Goal: Information Seeking & Learning: Learn about a topic

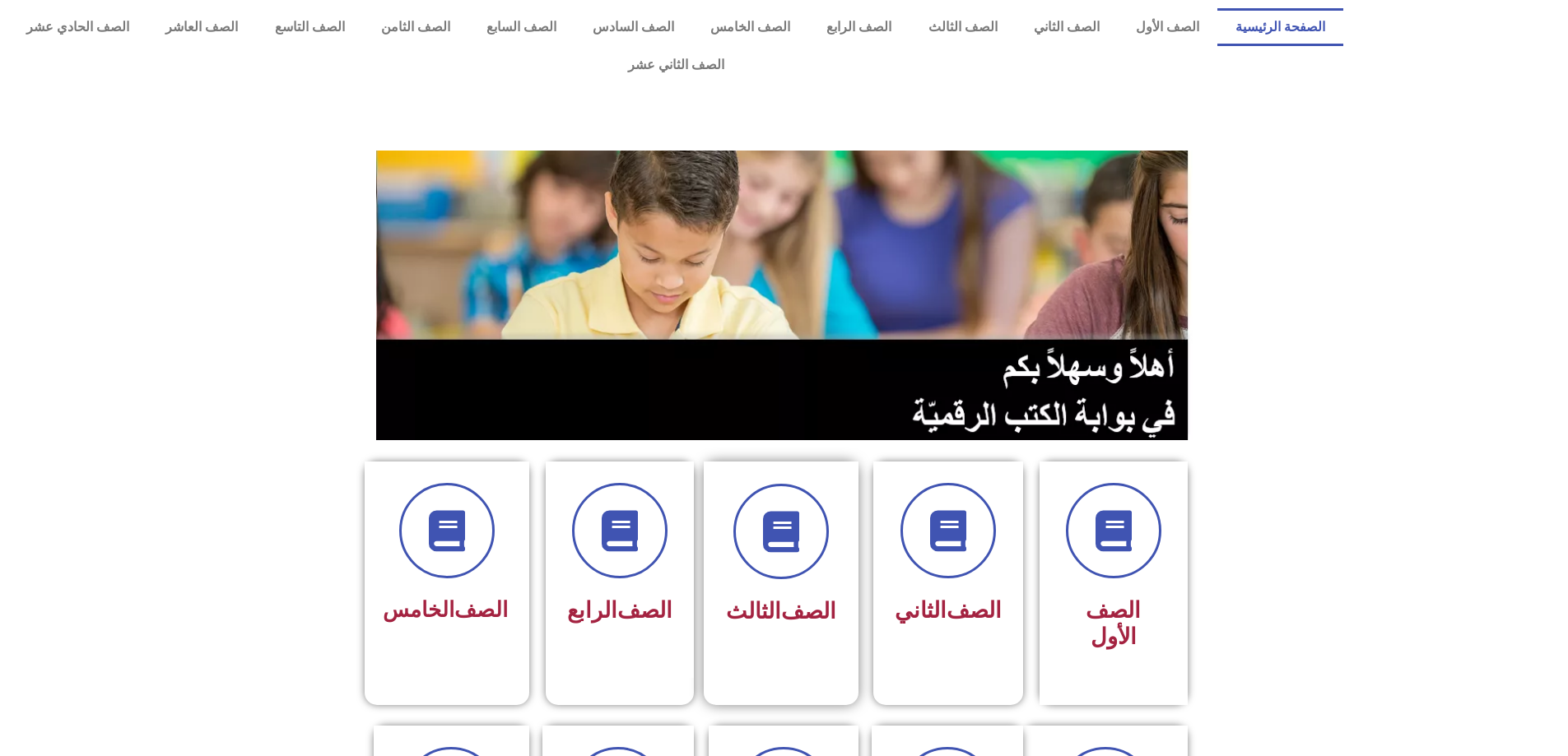
click at [776, 598] on font "الثالث" at bounding box center [754, 611] width 55 height 27
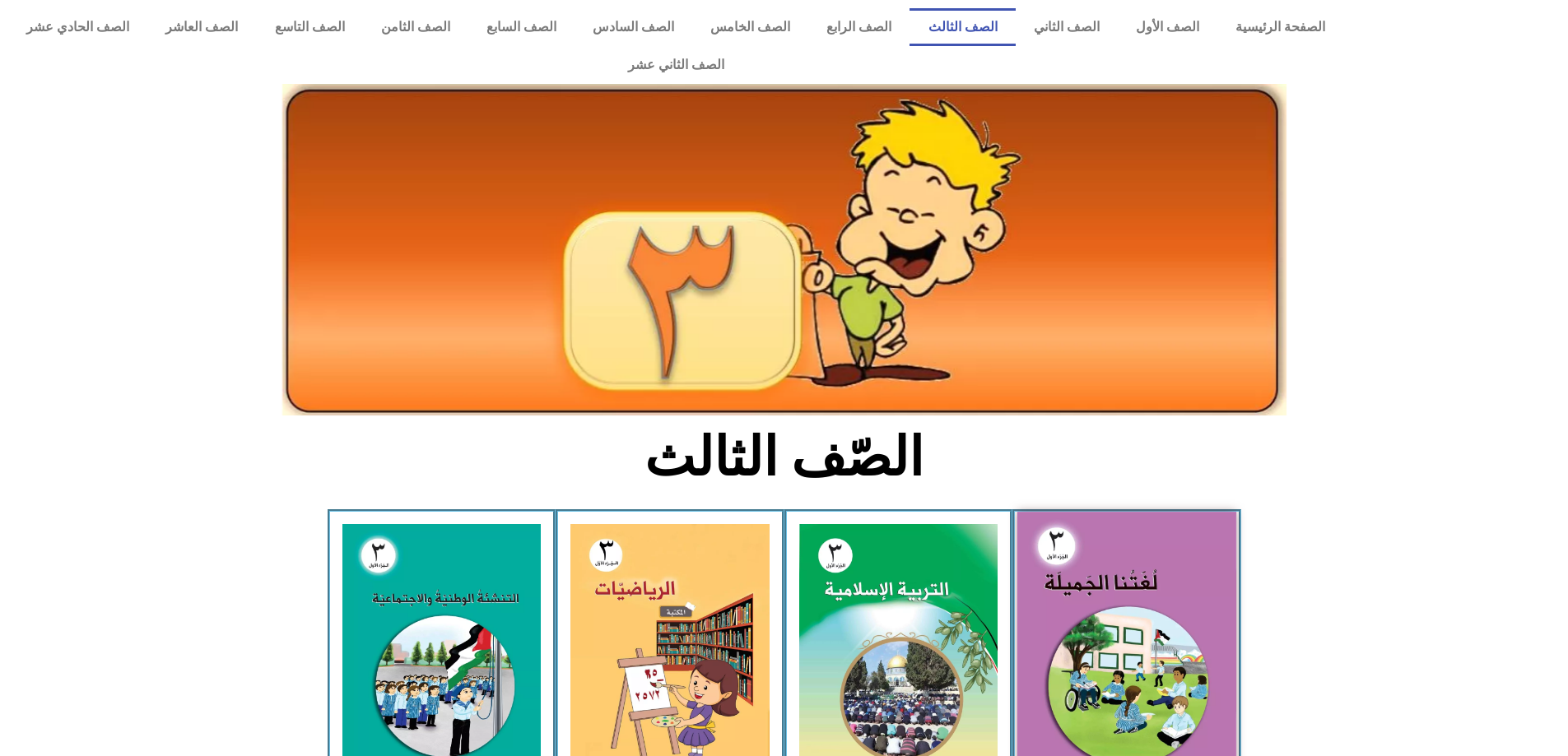
click at [1129, 647] on img at bounding box center [1126, 646] width 219 height 269
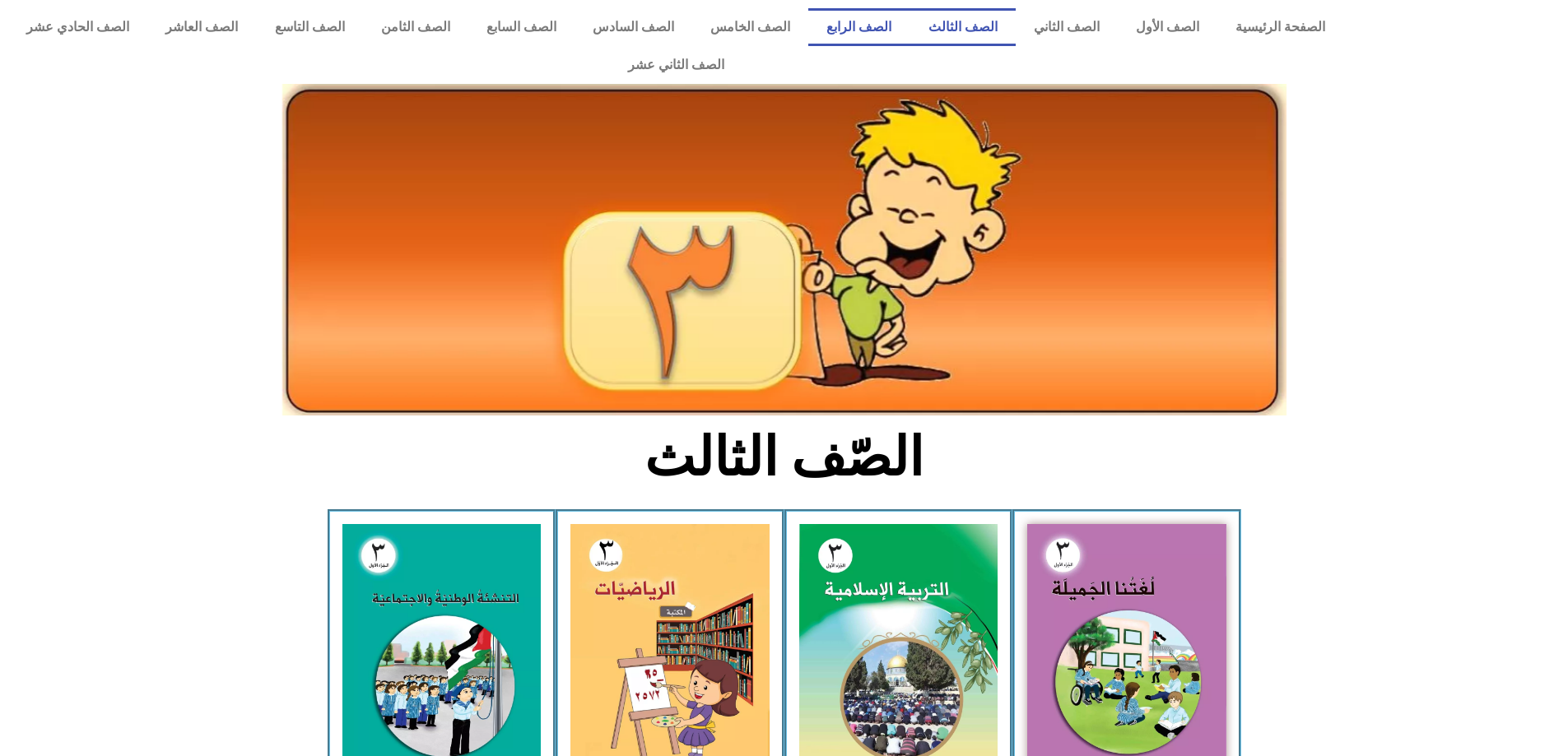
click at [886, 40] on link "الصف الرابع" at bounding box center [859, 27] width 101 height 38
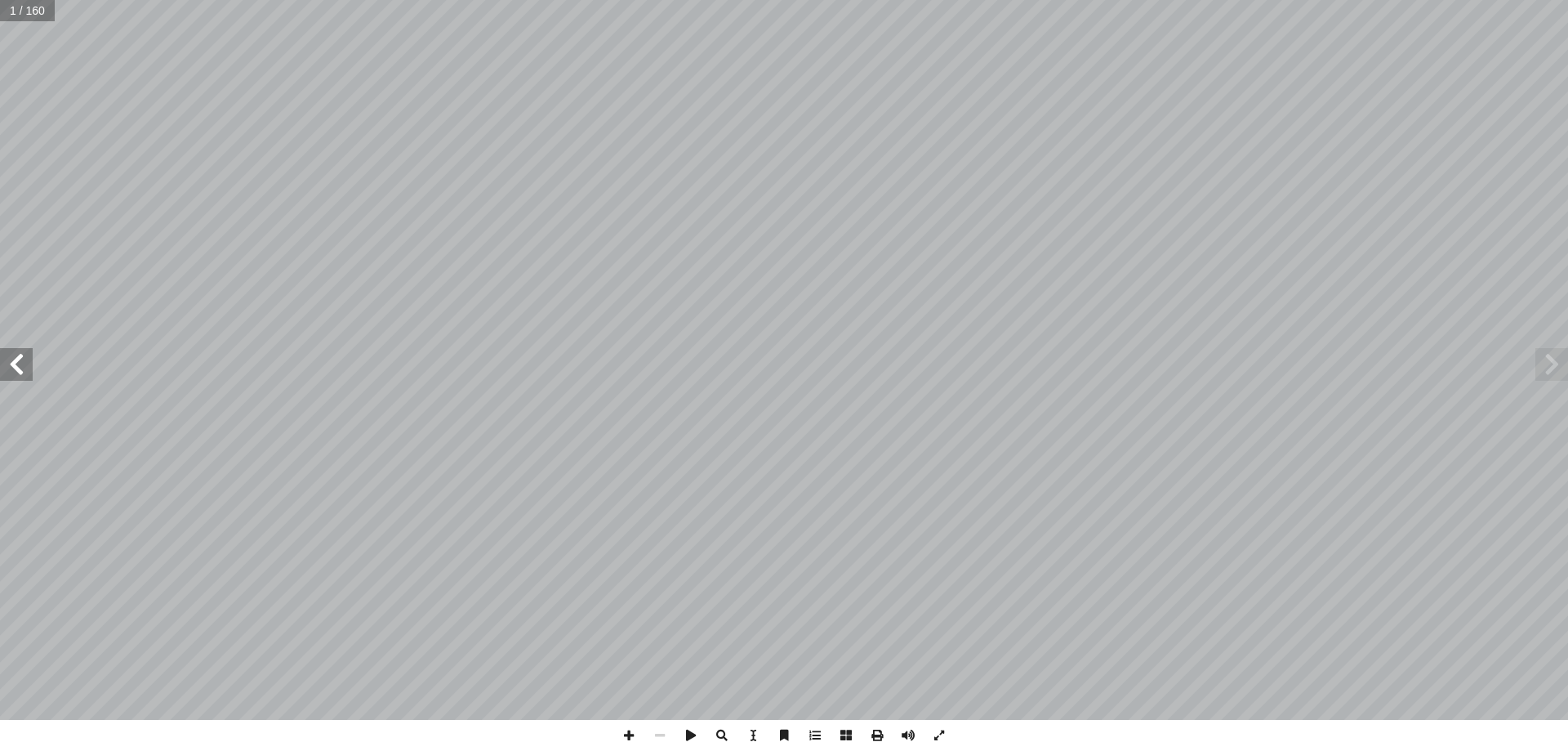
click at [0, 368] on span at bounding box center [16, 365] width 33 height 33
click at [2, 368] on span at bounding box center [16, 365] width 33 height 33
click at [3, 368] on span at bounding box center [16, 365] width 33 height 33
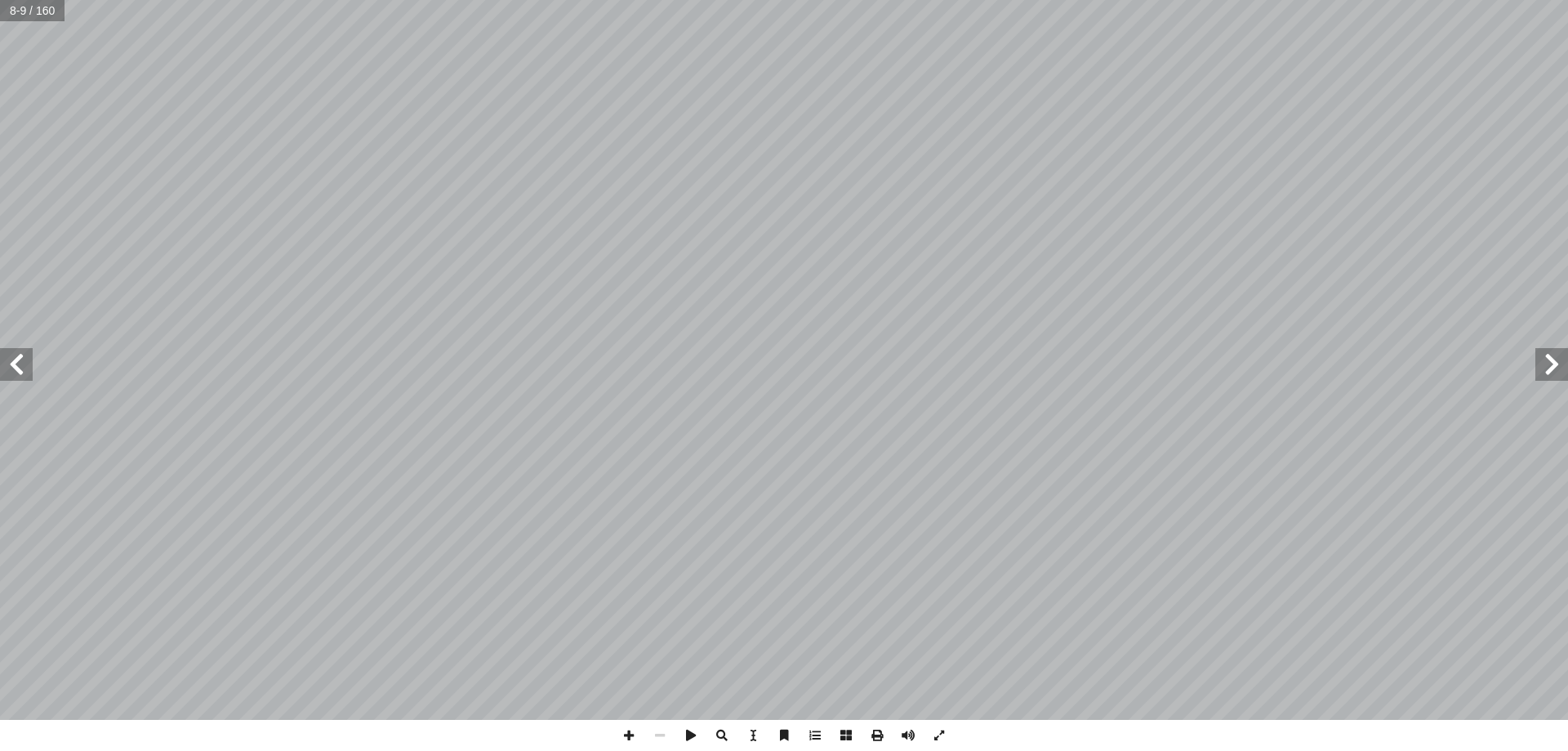
click at [3, 368] on span at bounding box center [16, 365] width 33 height 33
click at [3, 358] on span at bounding box center [16, 365] width 33 height 33
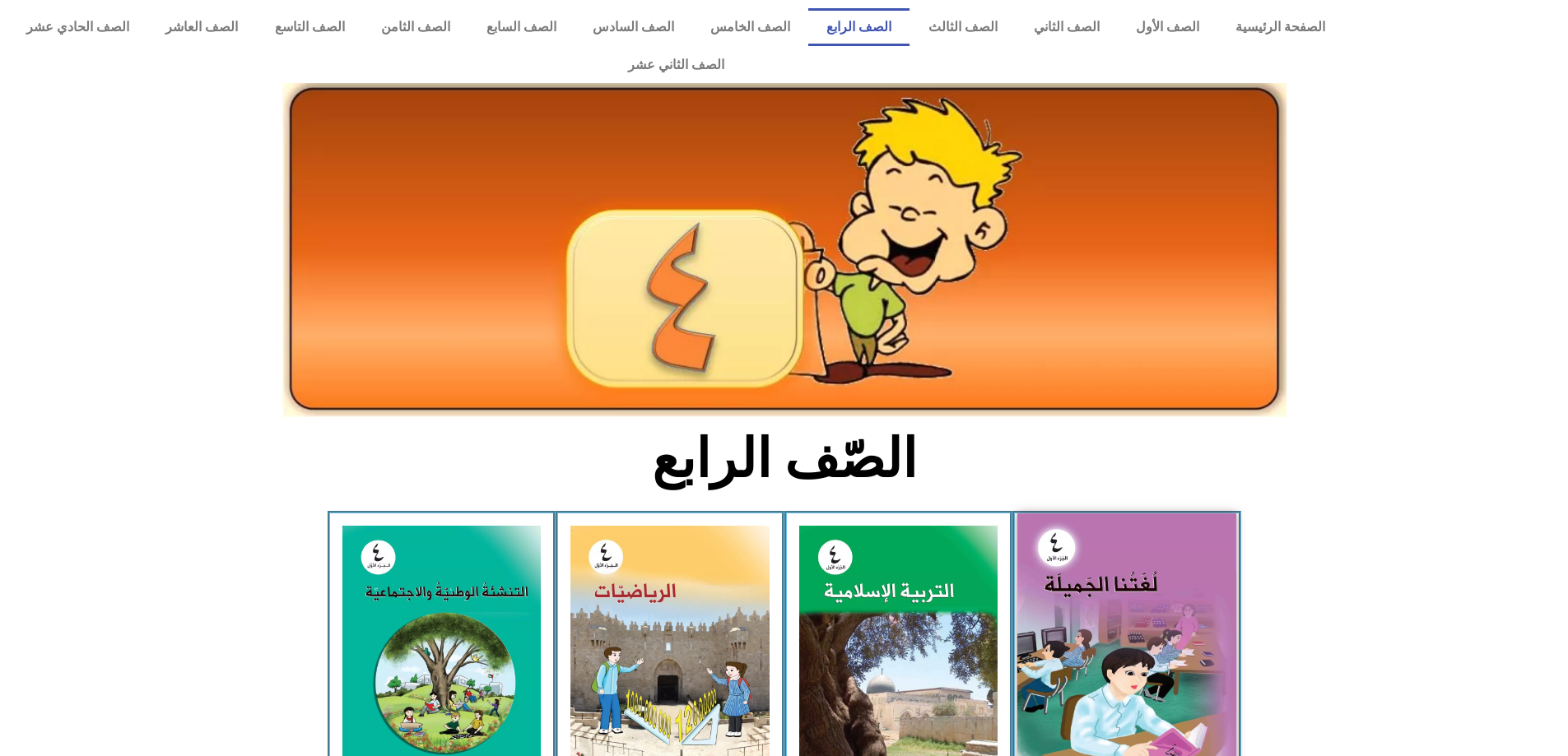
click at [1155, 659] on img at bounding box center [1126, 647] width 219 height 269
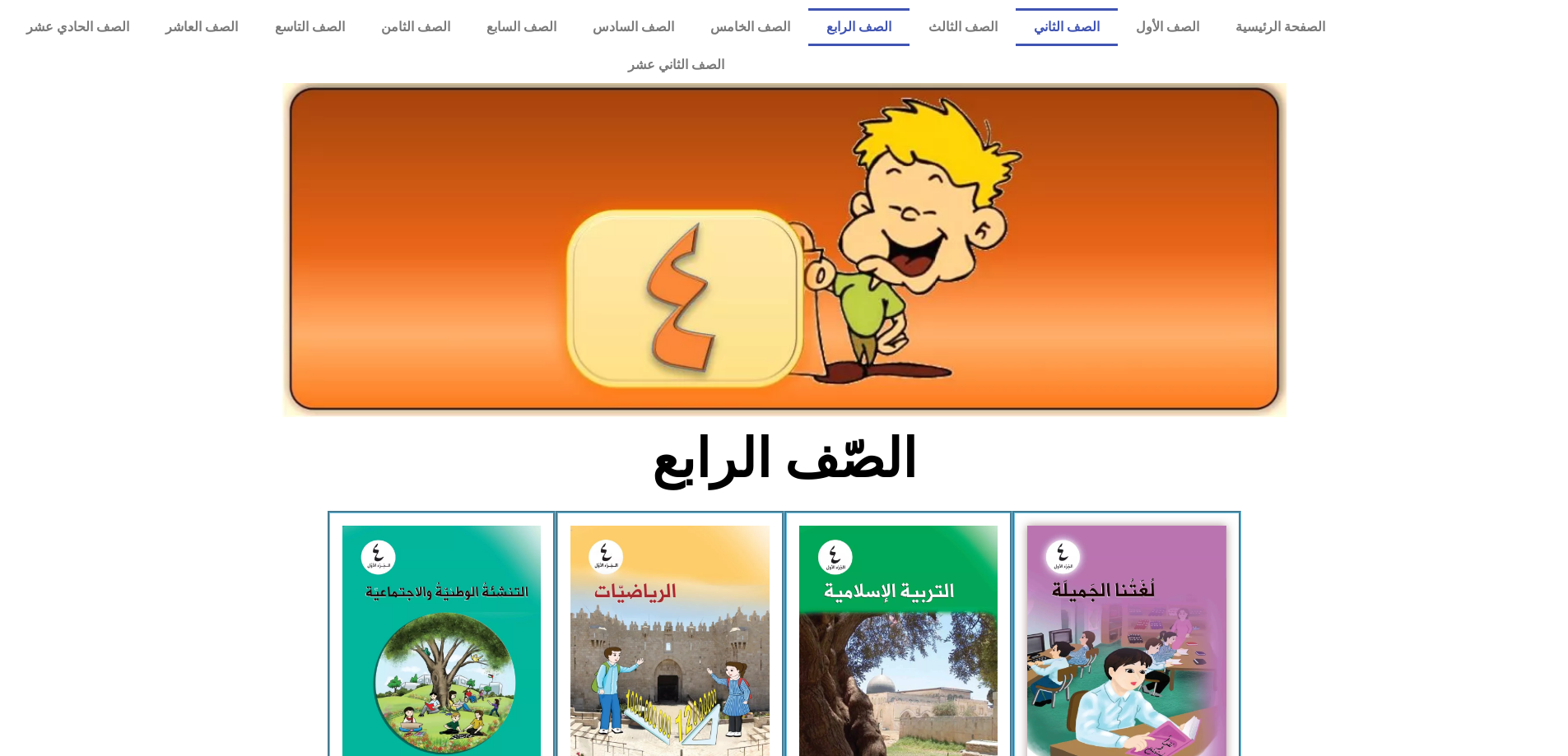
click at [1086, 15] on link "الصف الثاني" at bounding box center [1066, 27] width 102 height 38
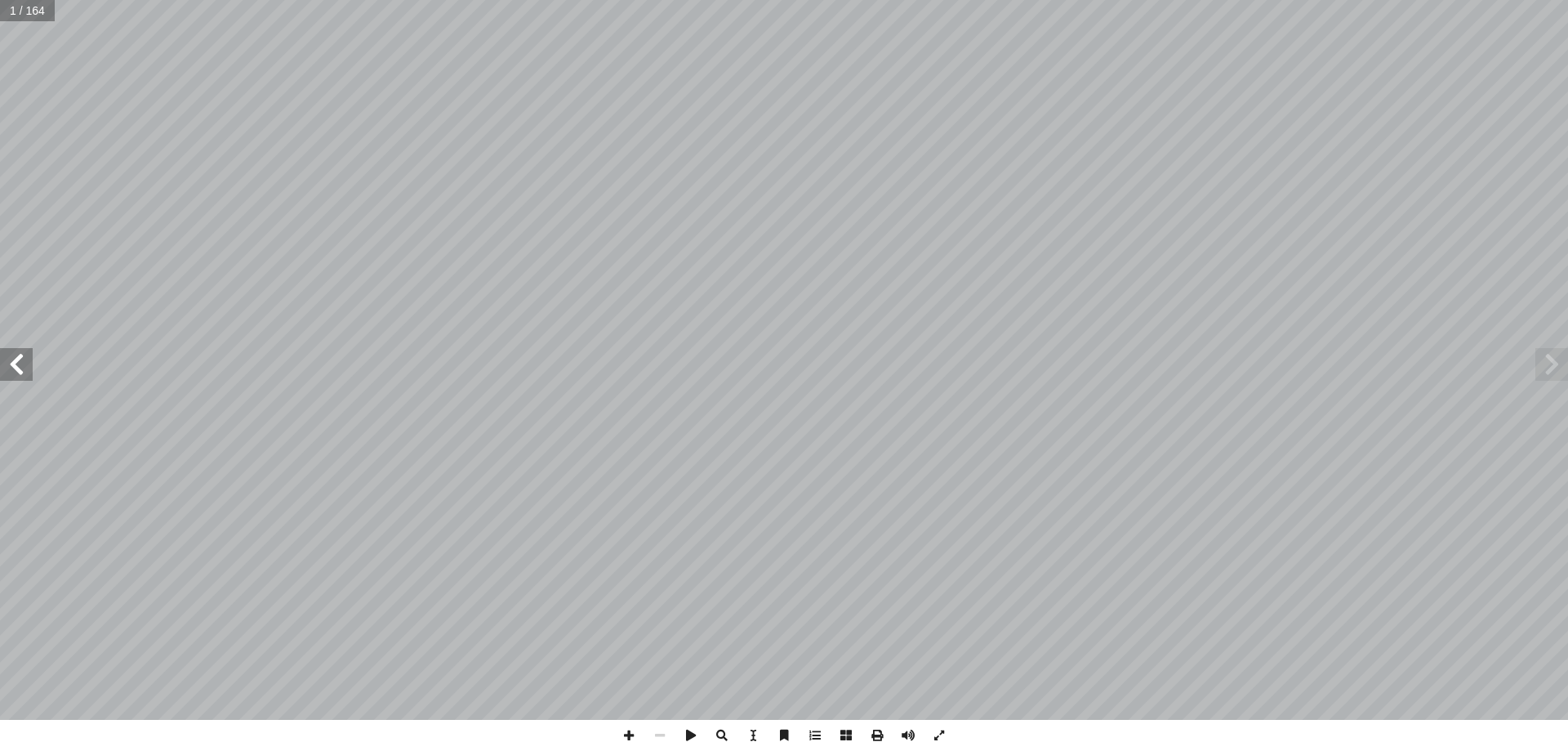
click at [21, 359] on span at bounding box center [16, 365] width 33 height 33
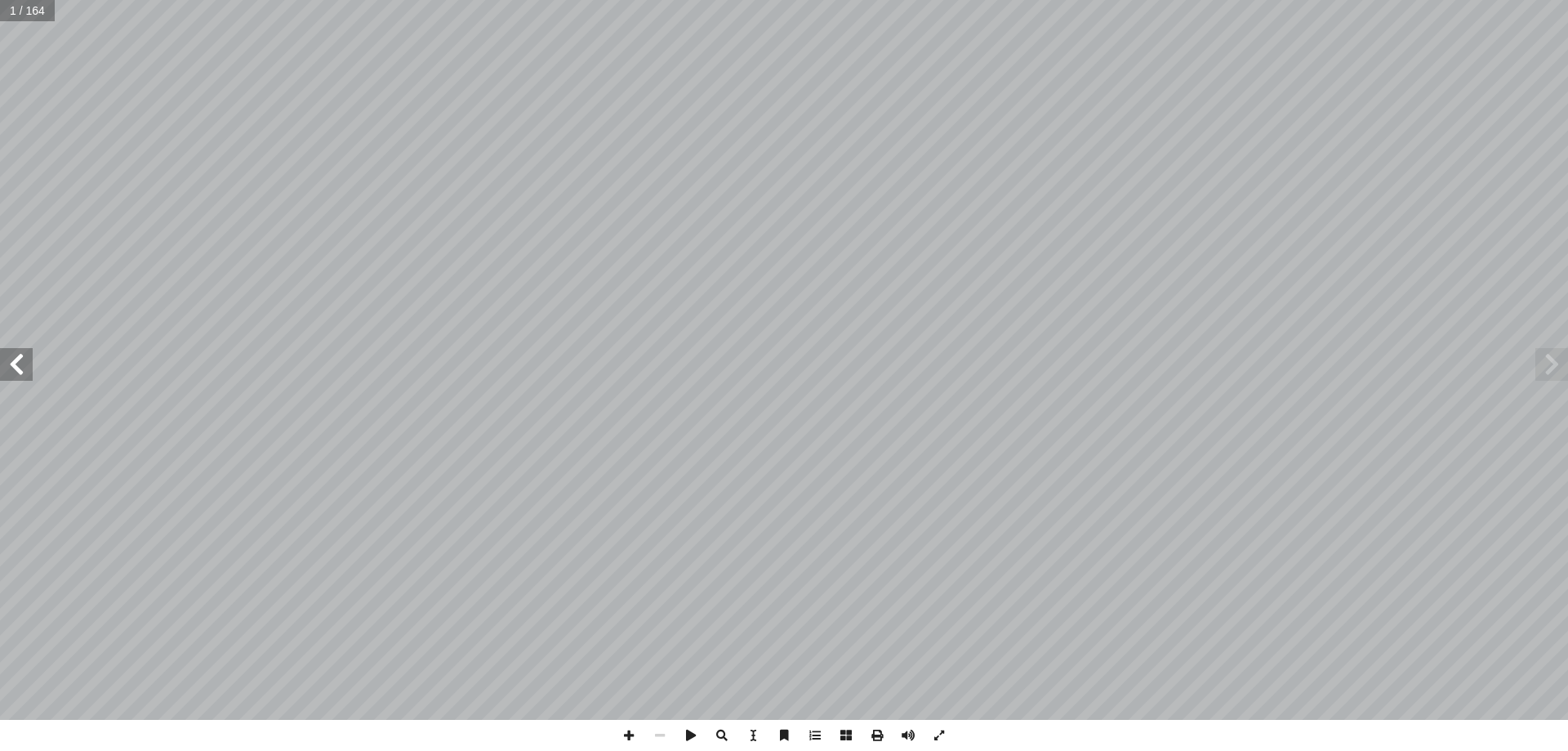
click at [21, 359] on span at bounding box center [16, 365] width 33 height 33
click at [22, 360] on span at bounding box center [16, 365] width 33 height 33
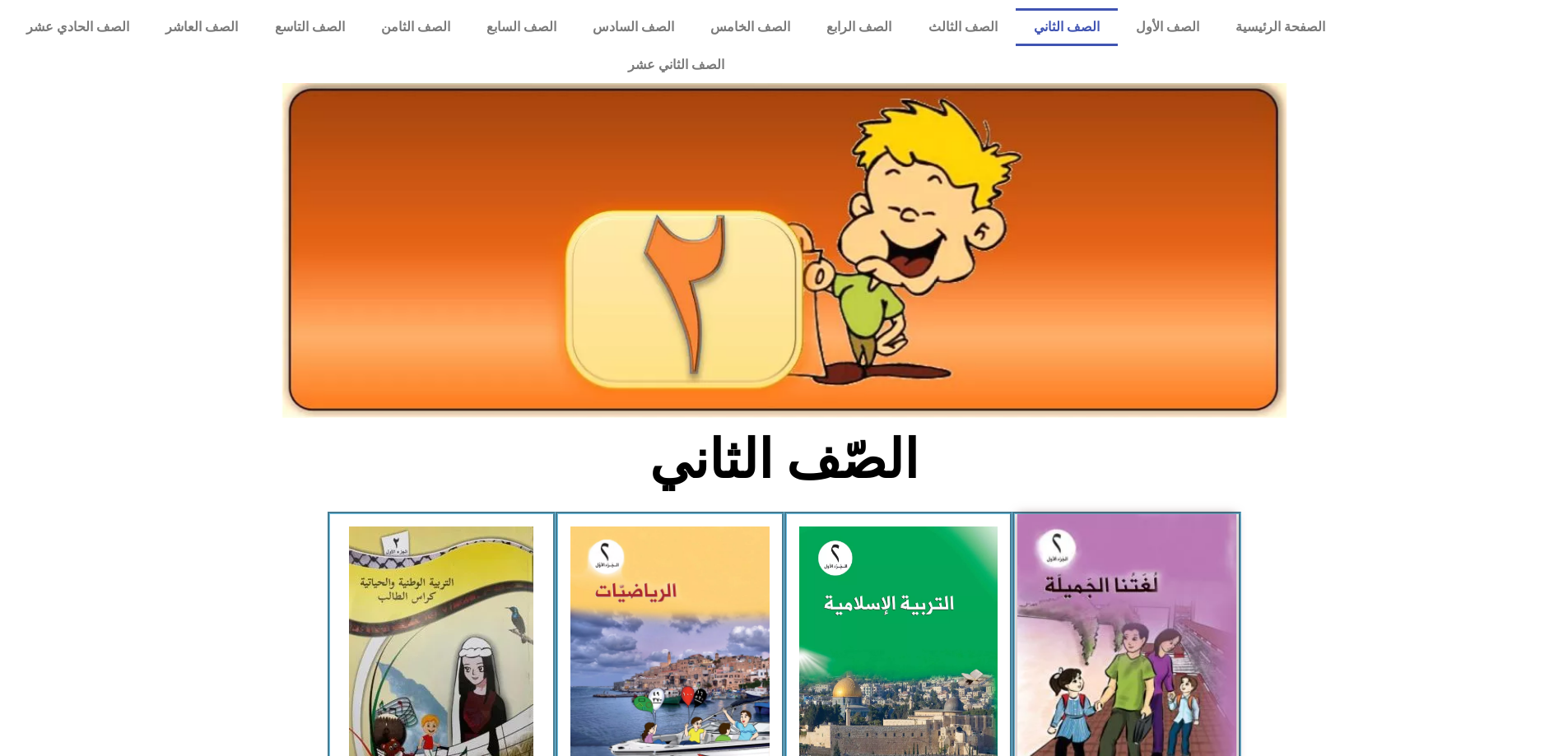
click at [1112, 681] on img at bounding box center [1126, 649] width 219 height 270
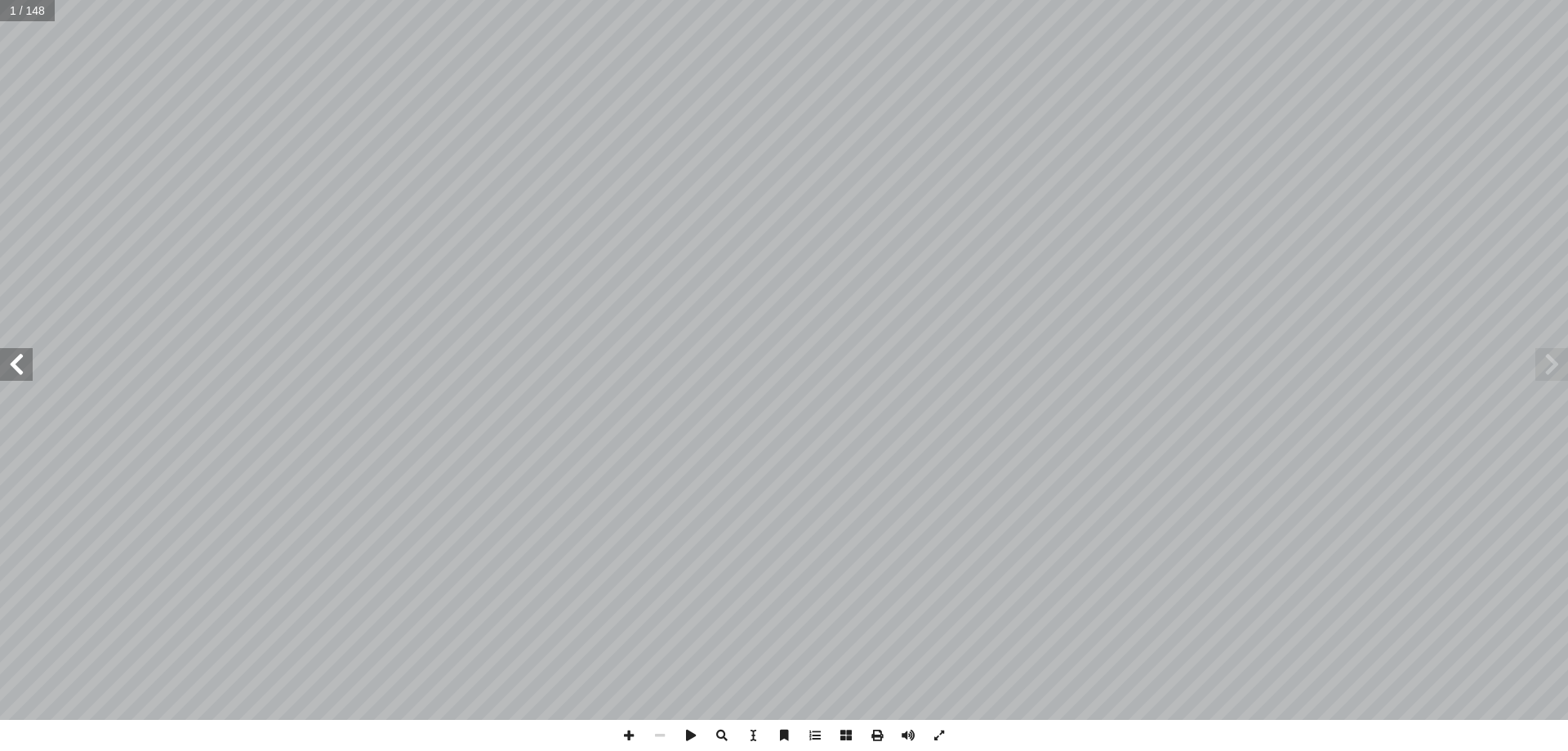
click at [5, 367] on span at bounding box center [16, 365] width 33 height 33
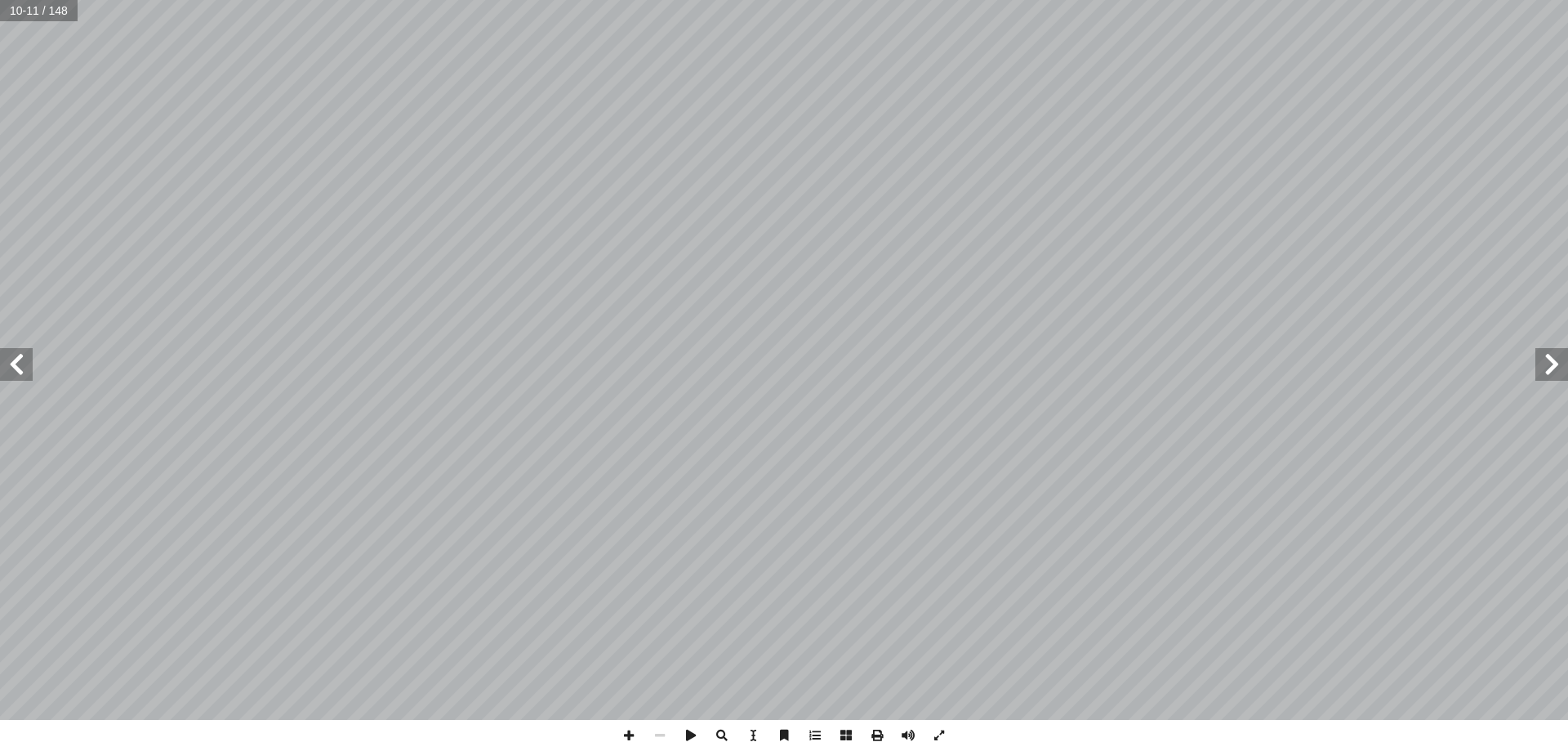
click at [5, 367] on span at bounding box center [16, 365] width 33 height 33
